Goal: Task Accomplishment & Management: Complete application form

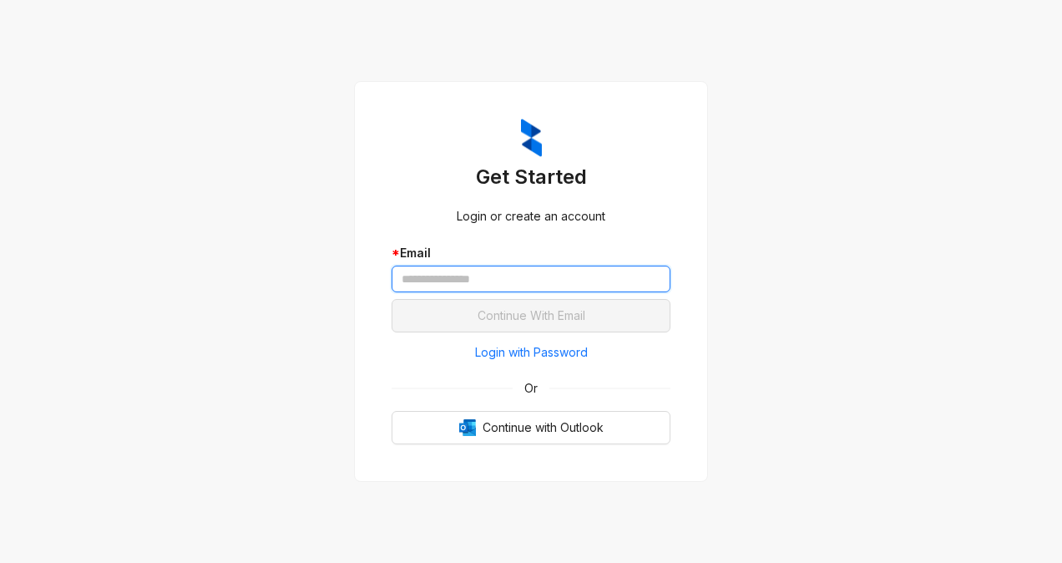
click at [442, 277] on input "text" at bounding box center [531, 279] width 279 height 27
type input "**********"
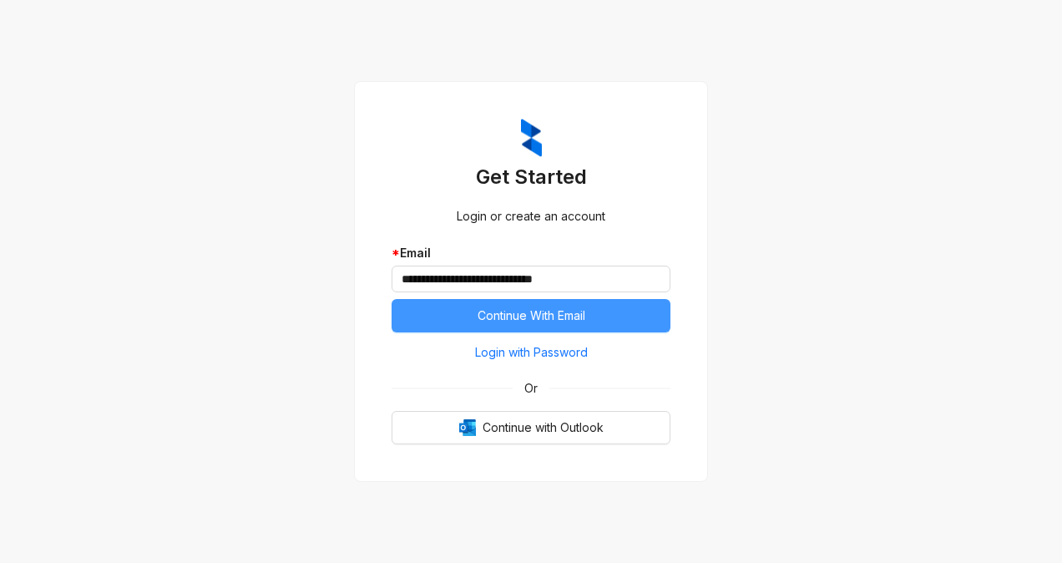
click at [488, 319] on span "Continue With Email" at bounding box center [532, 316] width 108 height 18
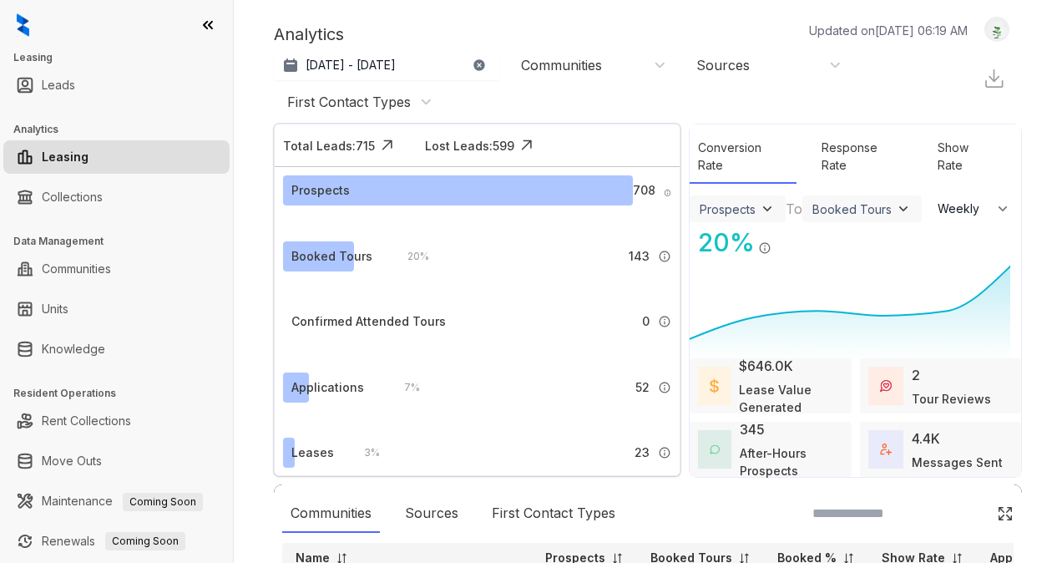
select select "******"
